Goal: Contribute content: Add original content to the website for others to see

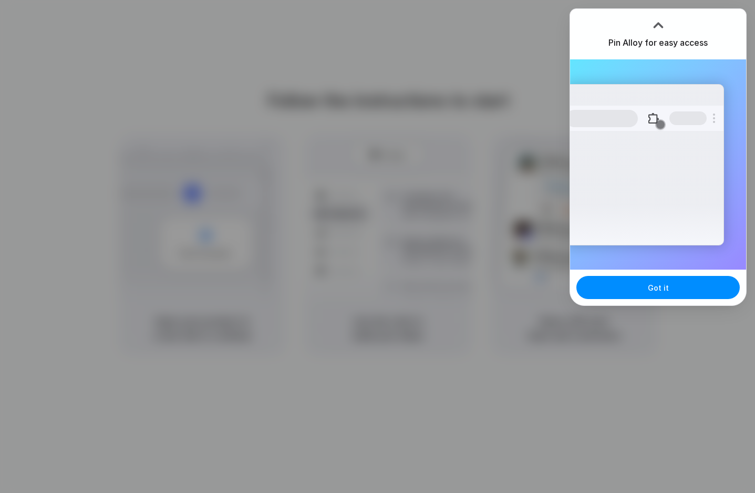
click at [662, 42] on h3 "Pin Alloy for easy access" at bounding box center [658, 42] width 99 height 13
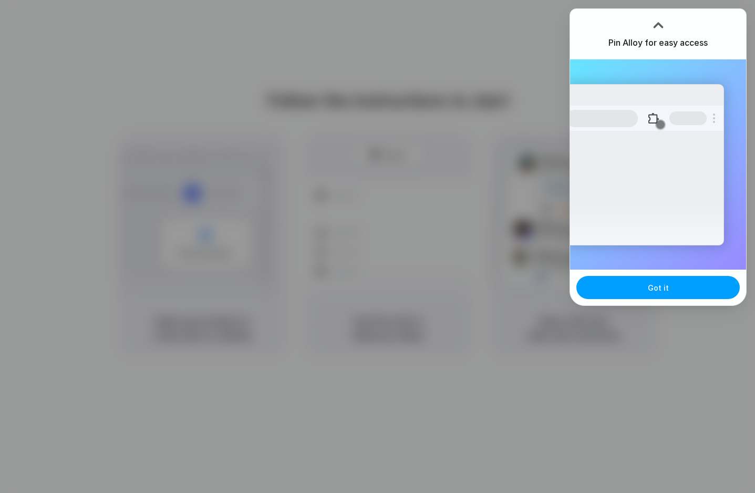
click at [661, 292] on span "Got it" at bounding box center [658, 287] width 21 height 11
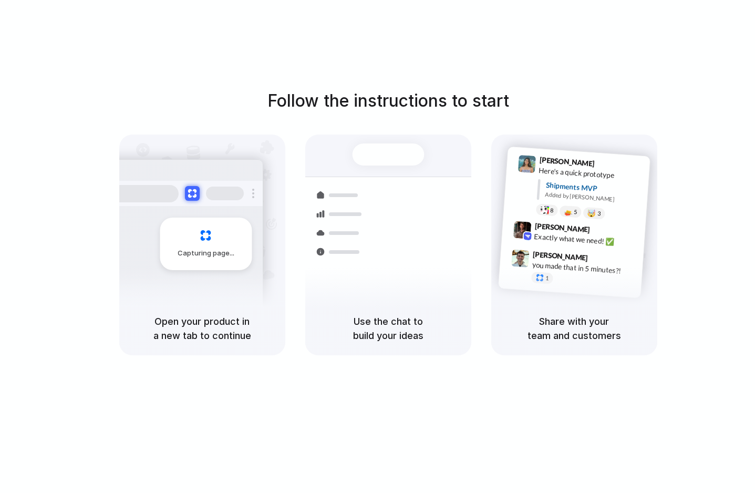
click at [198, 62] on div "Follow the instructions to start Capturing page Open your product in a new tab …" at bounding box center [388, 257] width 776 height 514
drag, startPoint x: 157, startPoint y: 59, endPoint x: 435, endPoint y: 132, distance: 288.1
click at [434, 133] on div "Follow the instructions to start Capturing page Open your product in a new tab …" at bounding box center [388, 257] width 776 height 514
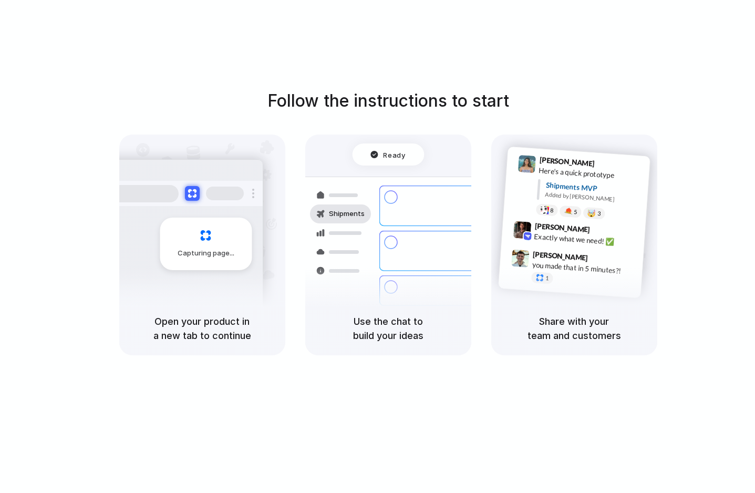
click at [378, 247] on div at bounding box center [378, 247] width 0 height 0
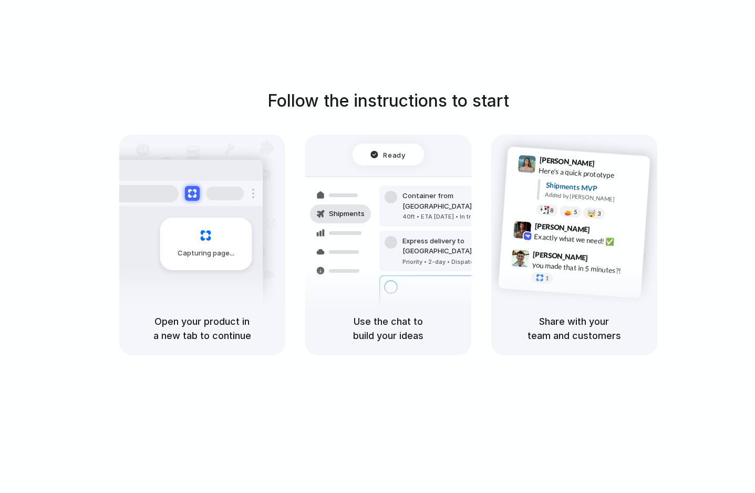
click at [378, 247] on div at bounding box center [378, 247] width 0 height 0
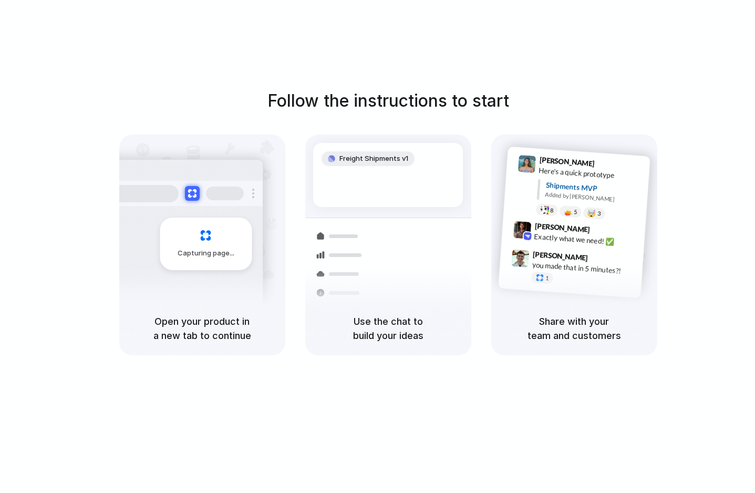
click at [378, 247] on div at bounding box center [378, 247] width 0 height 0
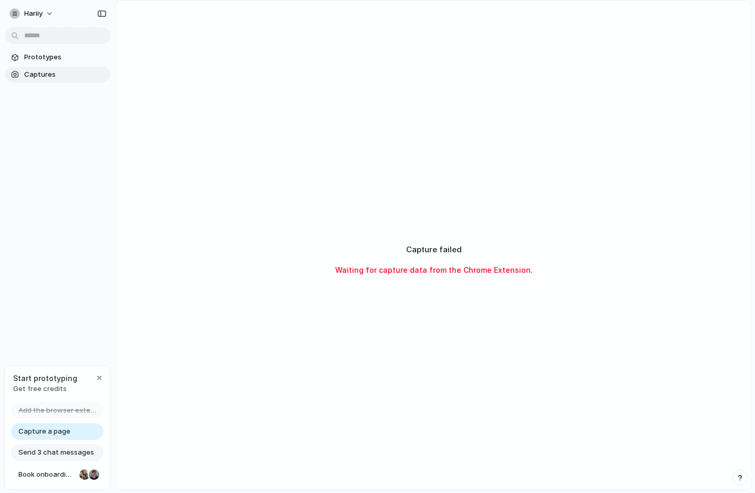
click at [42, 75] on span "Captures" at bounding box center [65, 74] width 82 height 11
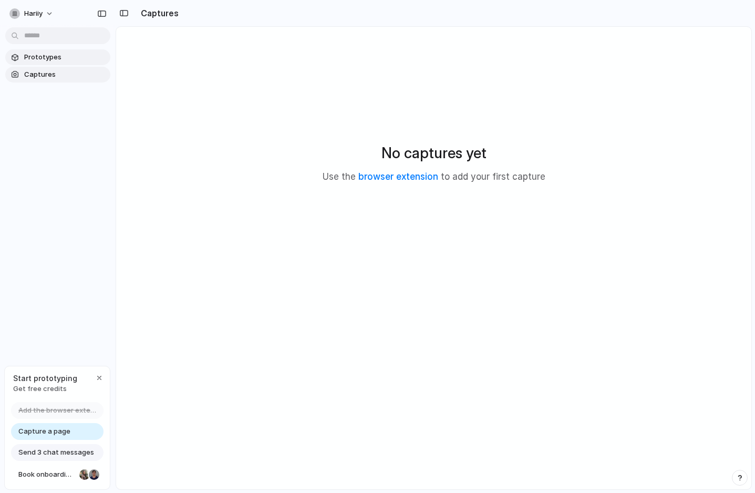
click at [44, 56] on span "Prototypes" at bounding box center [65, 57] width 82 height 11
